Goal: Transaction & Acquisition: Purchase product/service

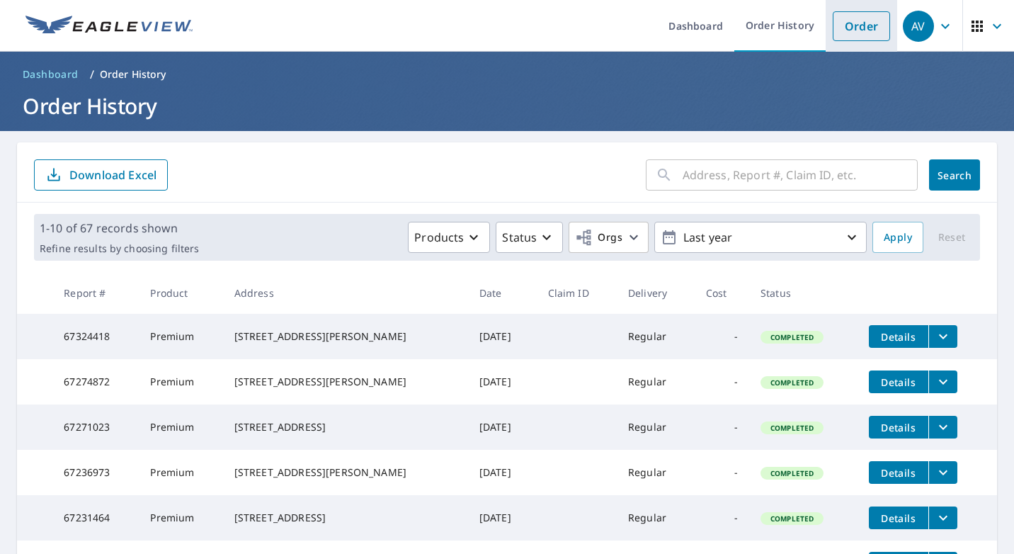
click at [865, 28] on link "Order" at bounding box center [861, 26] width 57 height 30
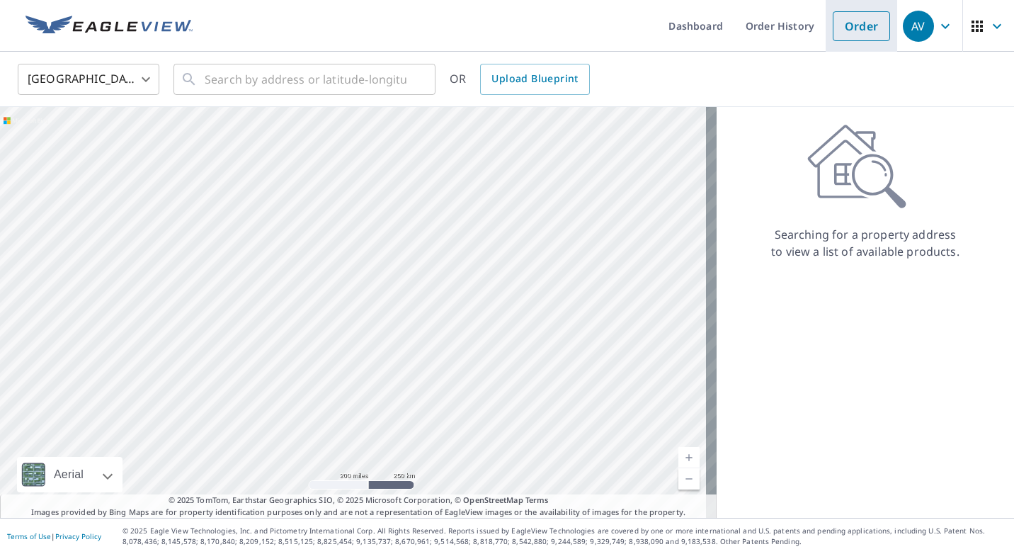
click at [841, 23] on link "Order" at bounding box center [861, 26] width 57 height 30
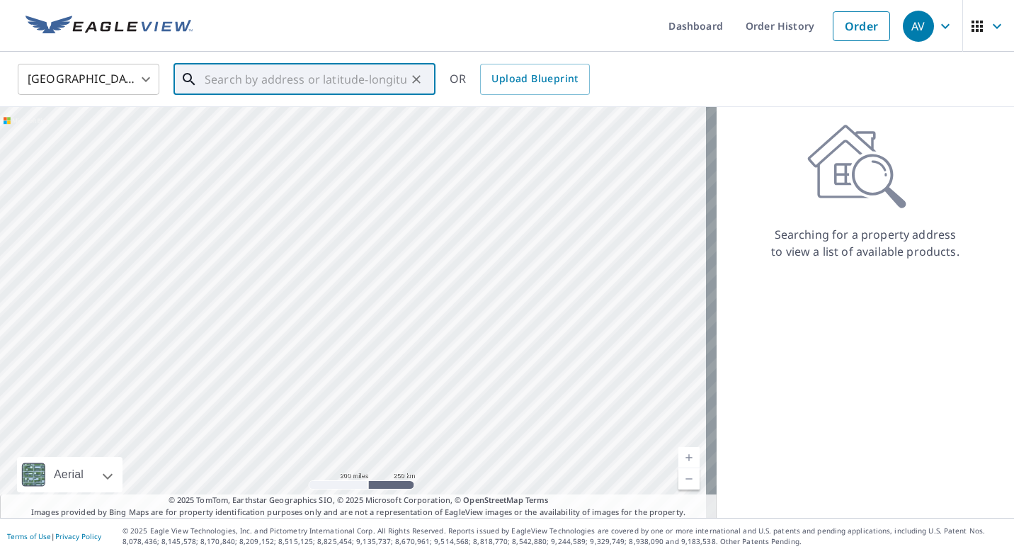
click at [269, 74] on input "text" at bounding box center [306, 80] width 202 height 40
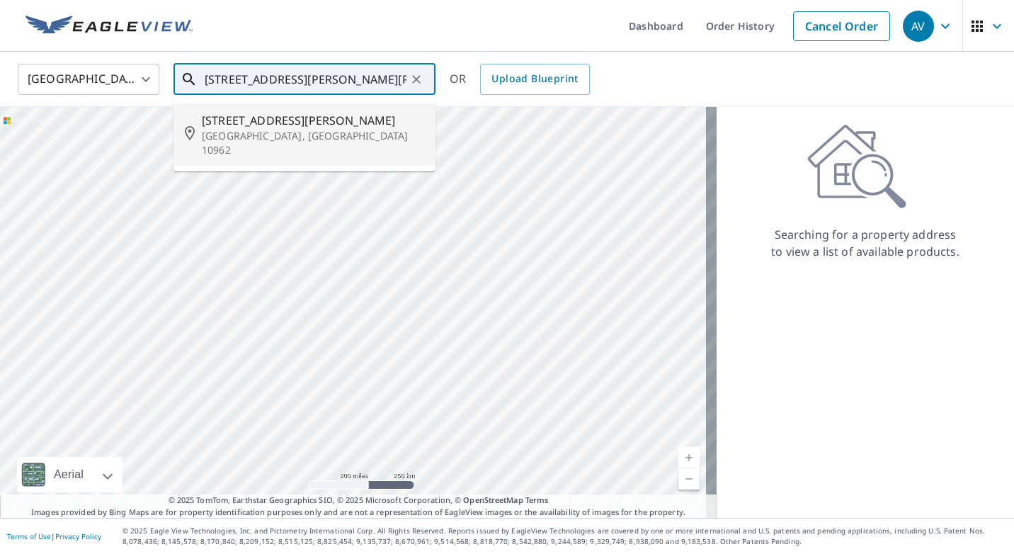
click at [225, 135] on p "[GEOGRAPHIC_DATA], [GEOGRAPHIC_DATA] 10962" at bounding box center [313, 143] width 222 height 28
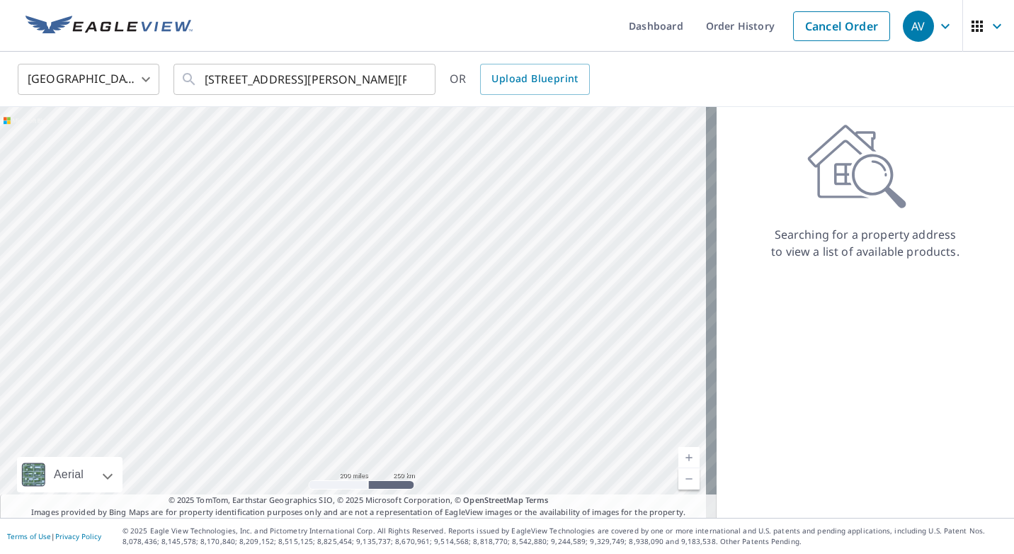
type input "[STREET_ADDRESS][PERSON_NAME]"
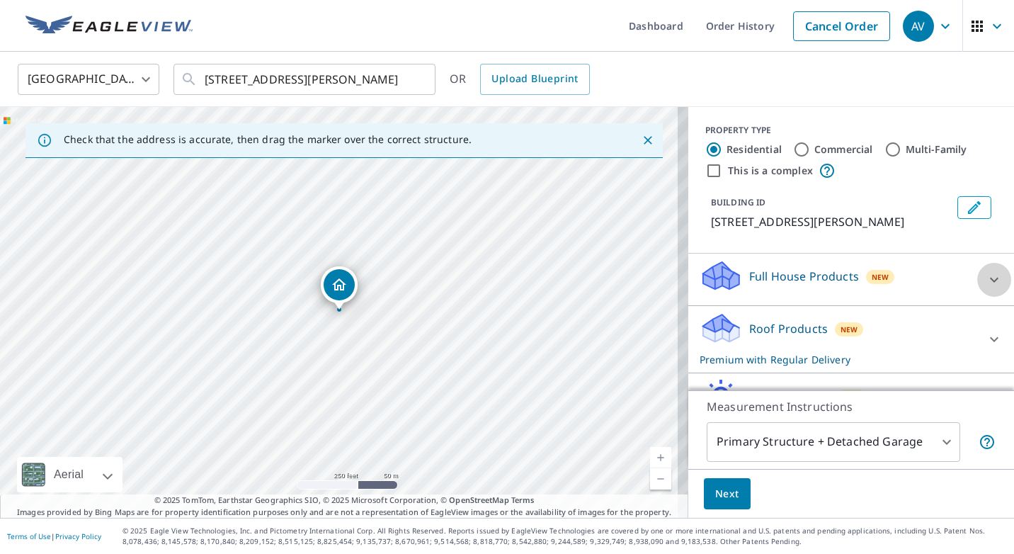
click at [986, 281] on icon at bounding box center [994, 279] width 17 height 17
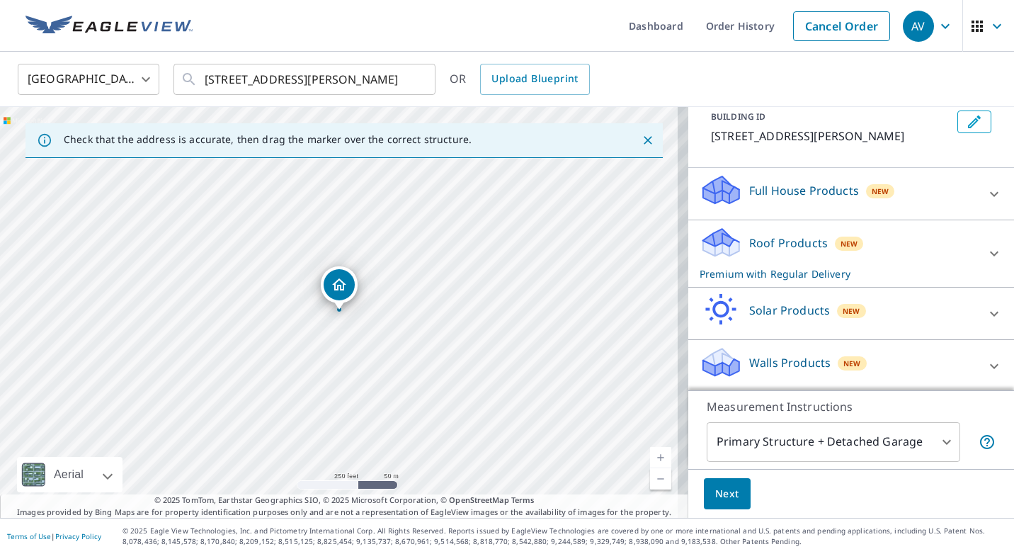
scroll to position [88, 0]
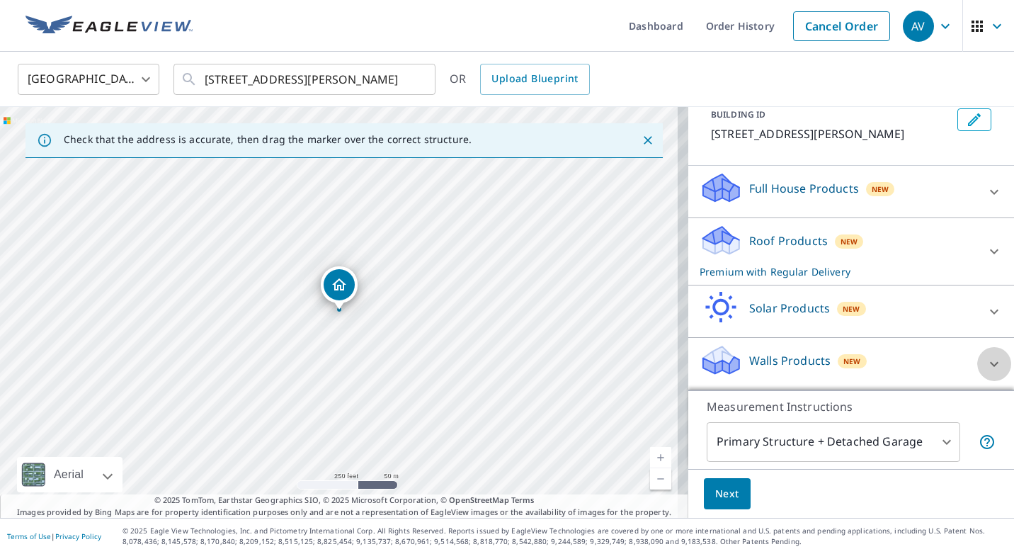
click at [986, 363] on icon at bounding box center [994, 364] width 17 height 17
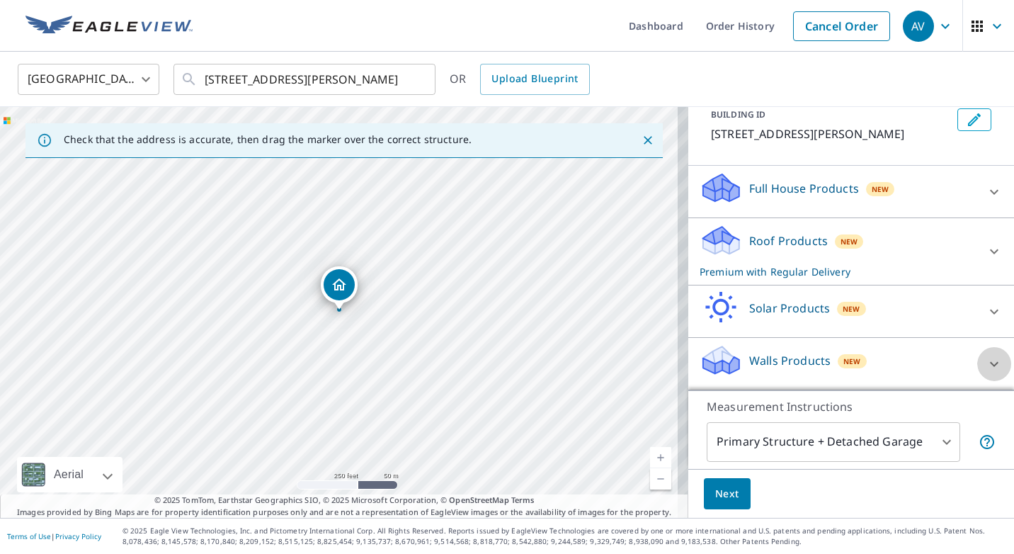
click at [986, 363] on icon at bounding box center [994, 364] width 17 height 17
click at [986, 366] on icon at bounding box center [994, 364] width 17 height 17
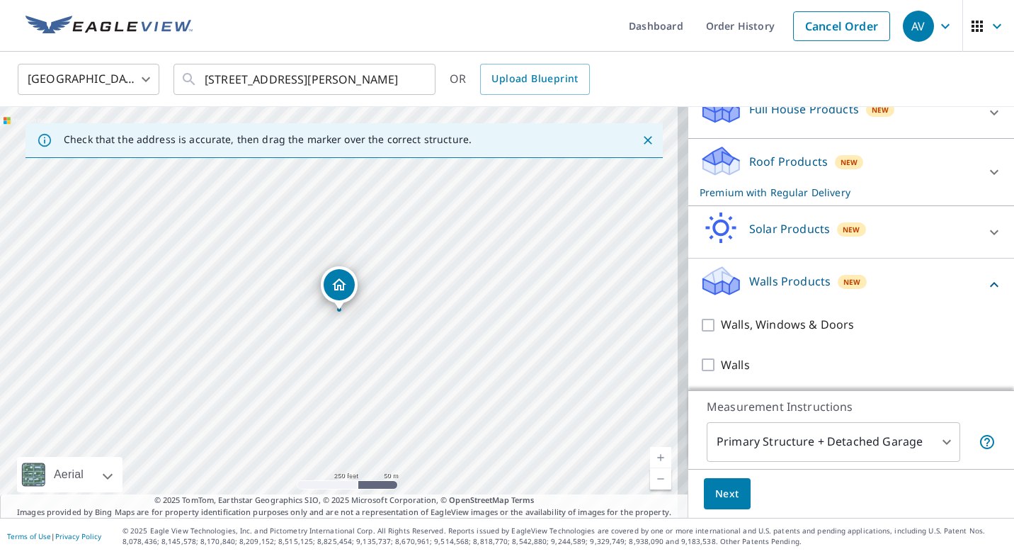
scroll to position [168, 0]
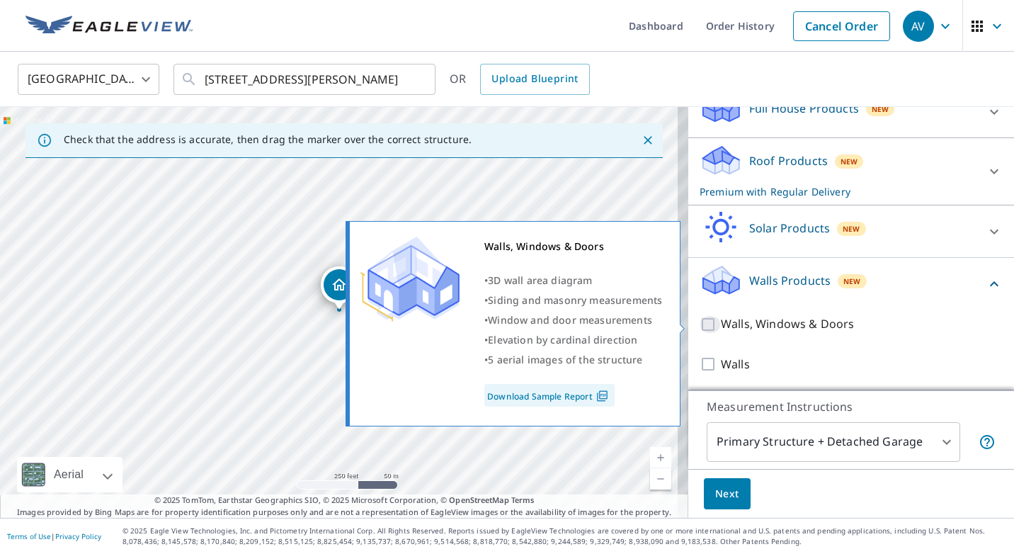
click at [700, 322] on input "Walls, Windows & Doors" at bounding box center [710, 324] width 21 height 17
checkbox input "true"
click at [700, 322] on div "Walls, Windows & Doors" at bounding box center [851, 324] width 303 height 40
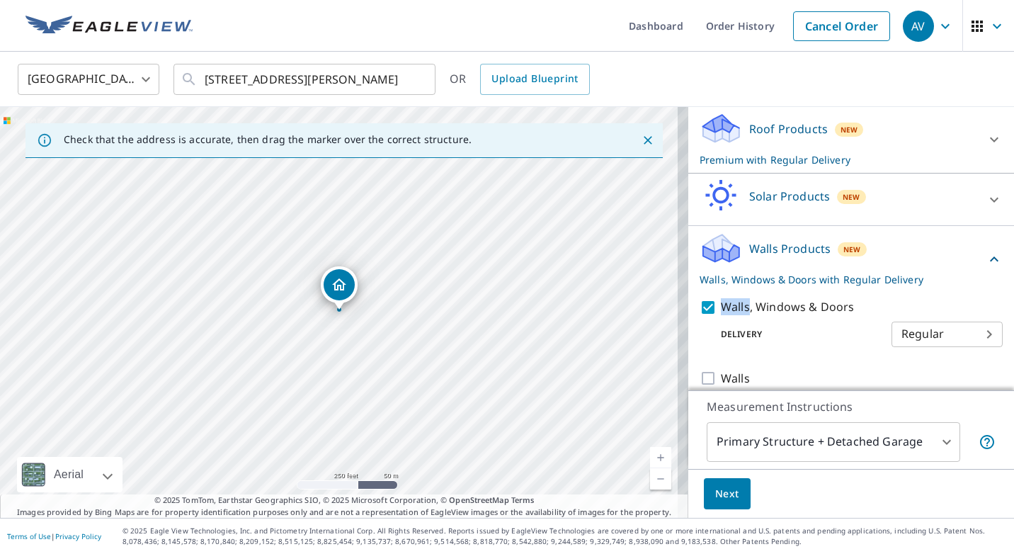
scroll to position [214, 0]
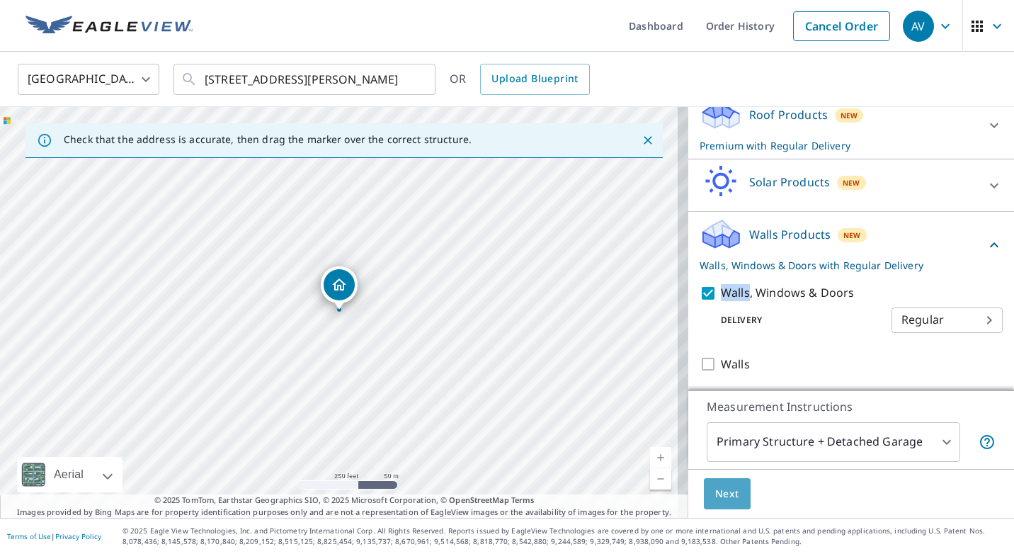
click at [715, 495] on span "Next" at bounding box center [727, 494] width 24 height 18
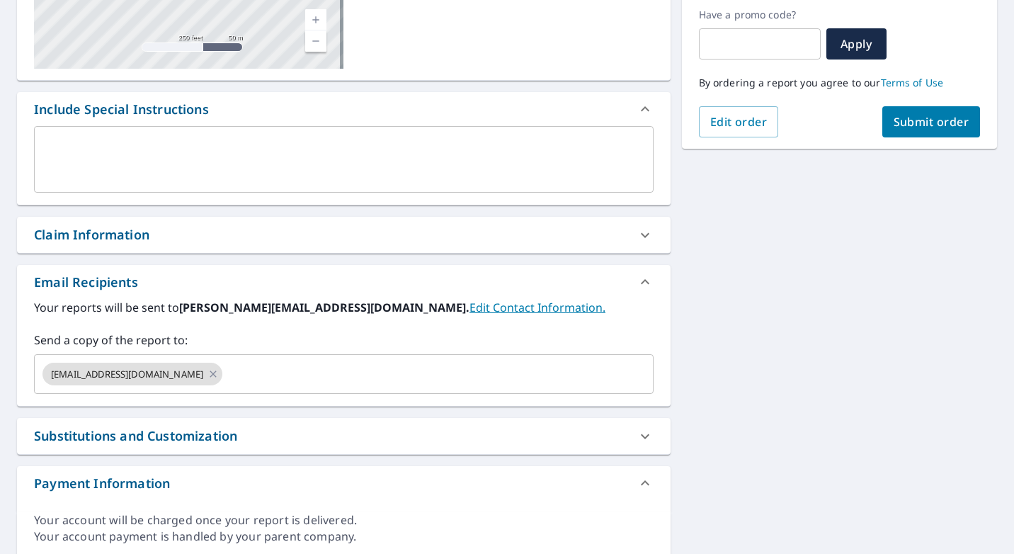
scroll to position [348, 0]
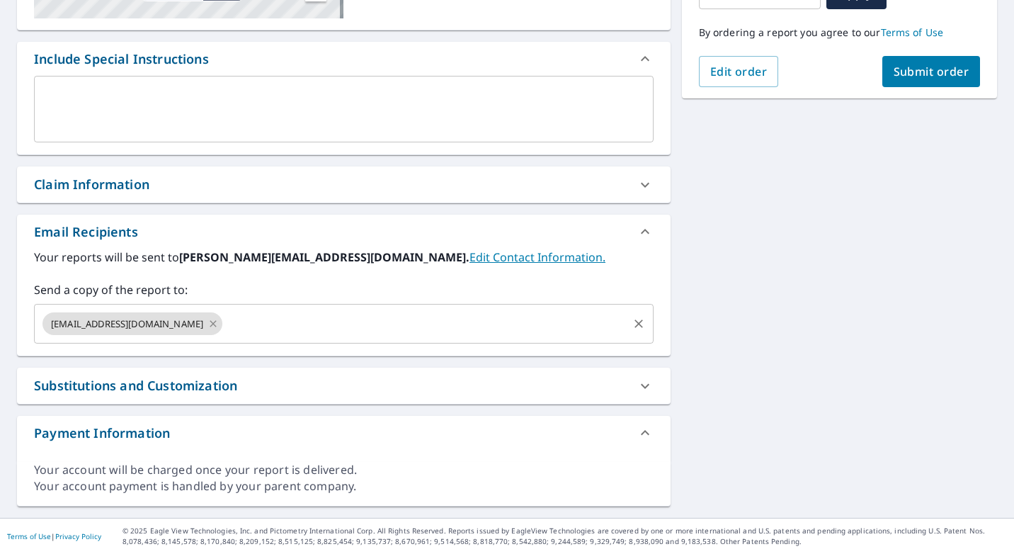
click at [208, 324] on icon at bounding box center [213, 324] width 11 height 16
click at [225, 324] on input "text" at bounding box center [425, 323] width 401 height 27
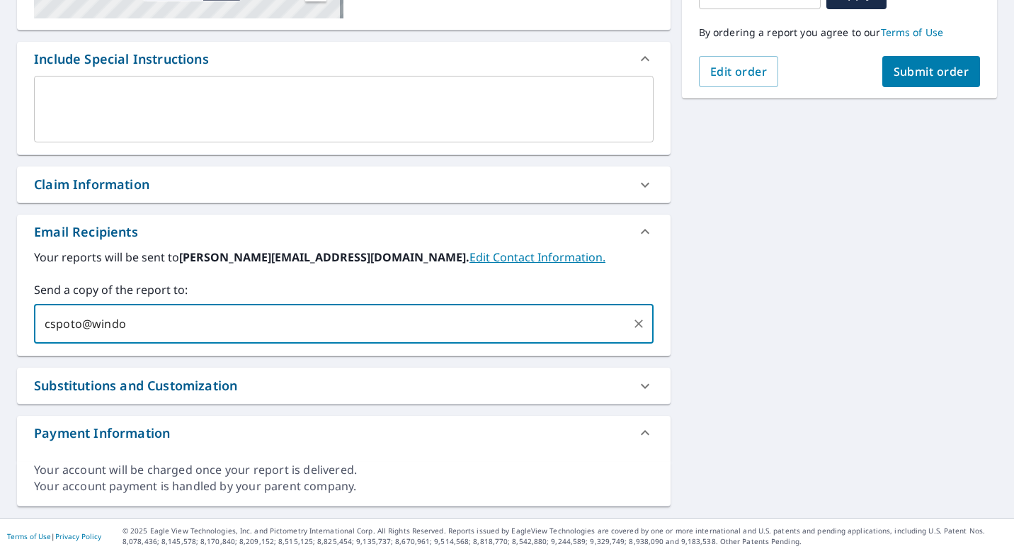
type input "cspoto@window"
type input "[EMAIL_ADDRESS][DOMAIN_NAME]"
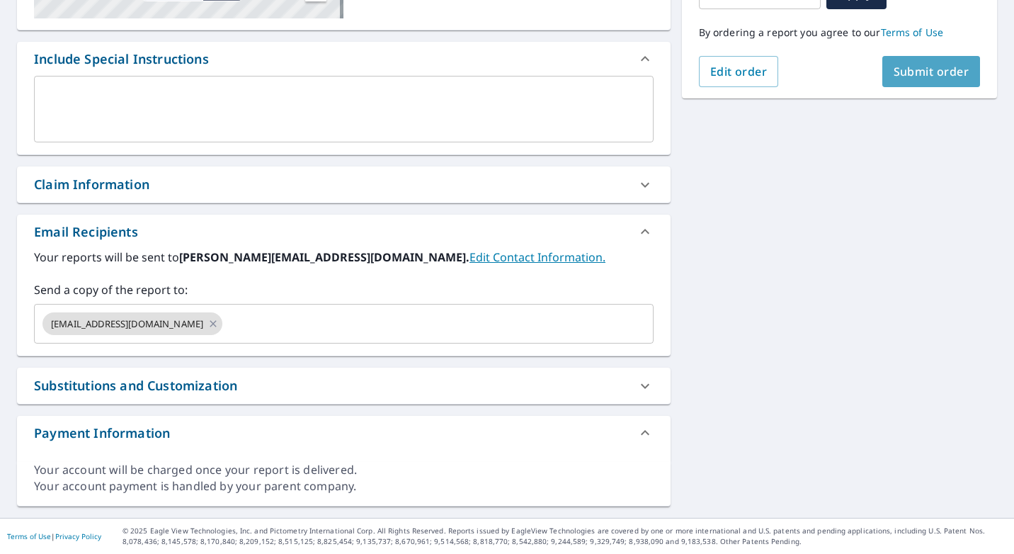
click at [930, 79] on span "Submit order" at bounding box center [932, 72] width 76 height 16
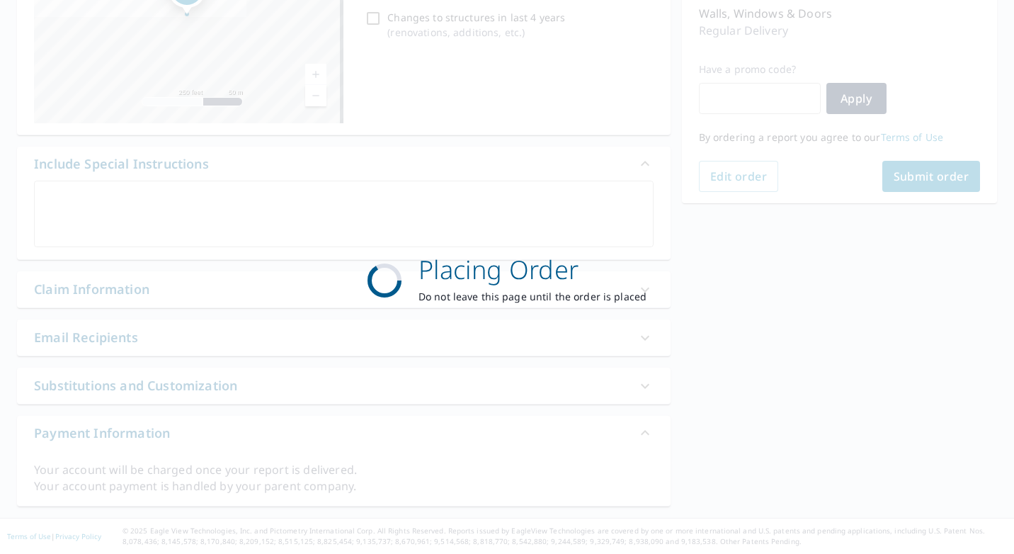
scroll to position [243, 0]
